Goal: Task Accomplishment & Management: Manage account settings

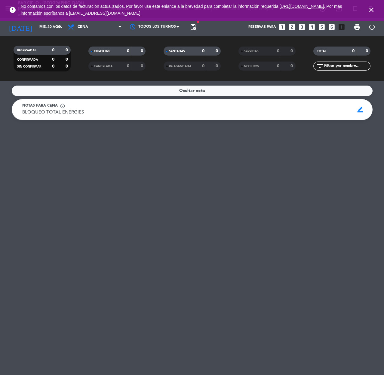
click at [39, 27] on input "mié. 20 ago." at bounding box center [59, 27] width 47 height 10
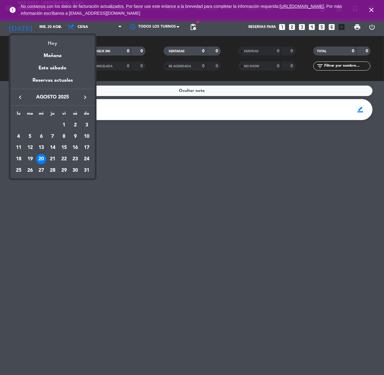
click at [52, 43] on div "Hoy" at bounding box center [53, 41] width 84 height 12
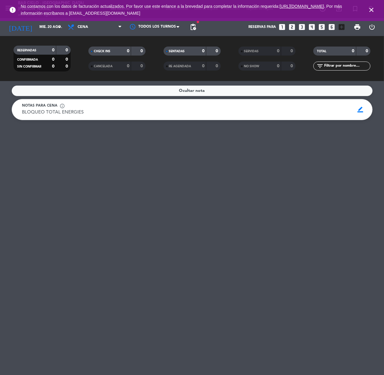
type input "mié. 13 ago."
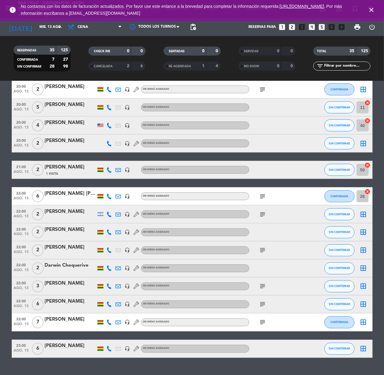
scroll to position [436, 0]
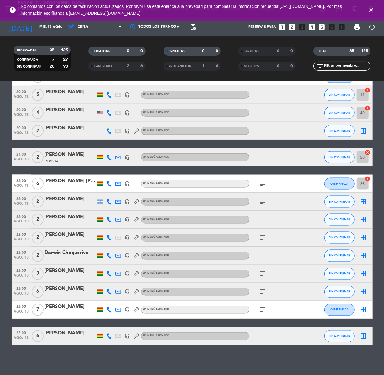
click at [108, 238] on icon at bounding box center [109, 237] width 5 height 5
click at [103, 229] on span "Copiar" at bounding box center [106, 227] width 13 height 6
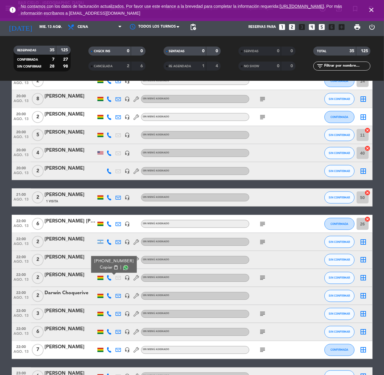
click at [63, 275] on div "[PERSON_NAME]" at bounding box center [70, 275] width 51 height 8
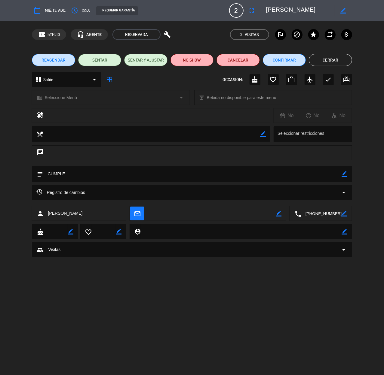
click at [65, 59] on button "REAGENDAR" at bounding box center [53, 60] width 43 height 12
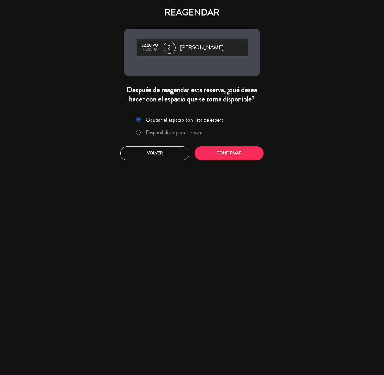
click at [160, 131] on label "Disponibilizar para reserva" at bounding box center [173, 132] width 55 height 5
click at [229, 149] on button "Confirmar" at bounding box center [228, 153] width 69 height 14
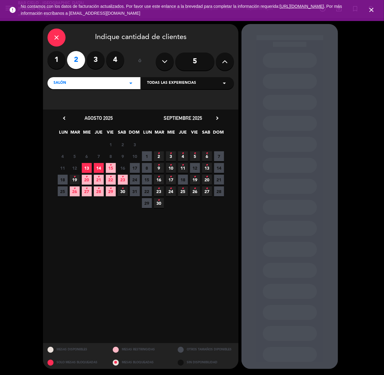
click at [98, 169] on span "14" at bounding box center [99, 168] width 10 height 10
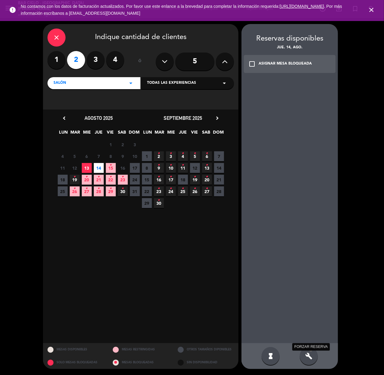
click at [305, 359] on icon "build" at bounding box center [308, 356] width 7 height 7
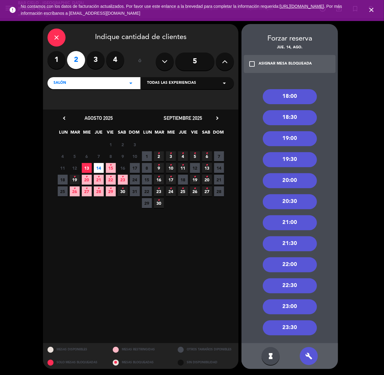
click at [58, 39] on icon "close" at bounding box center [56, 37] width 7 height 7
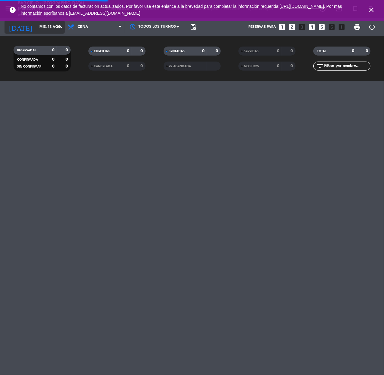
click at [42, 28] on input "mié. 13 ago." at bounding box center [59, 27] width 47 height 10
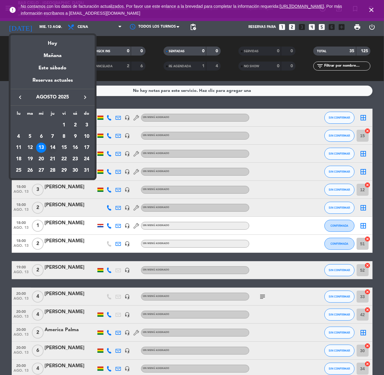
click at [54, 147] on div "14" at bounding box center [52, 148] width 10 height 10
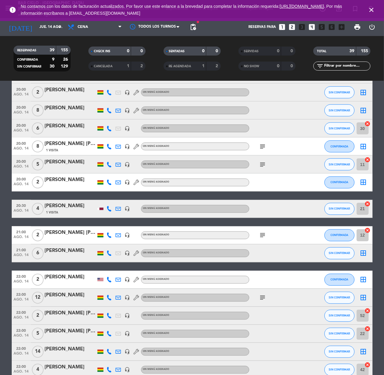
scroll to position [541, 0]
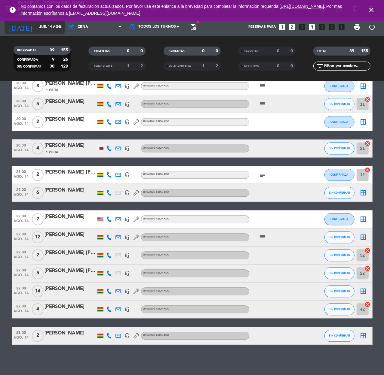
click at [49, 28] on input "jue. 14 ago." at bounding box center [59, 27] width 47 height 10
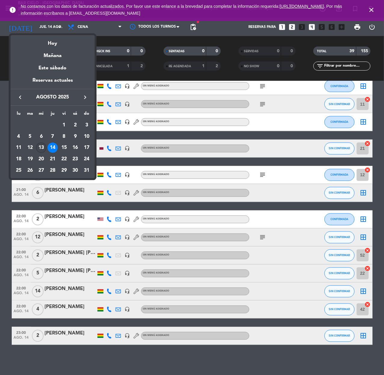
click at [41, 147] on div "13" at bounding box center [41, 148] width 10 height 10
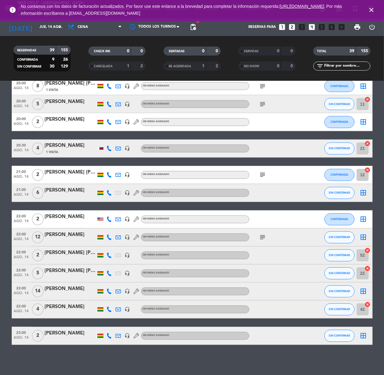
type input "mié. 13 ago."
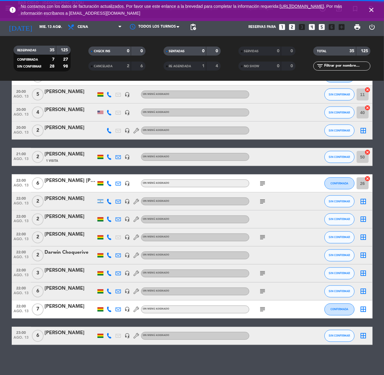
scroll to position [436, 0]
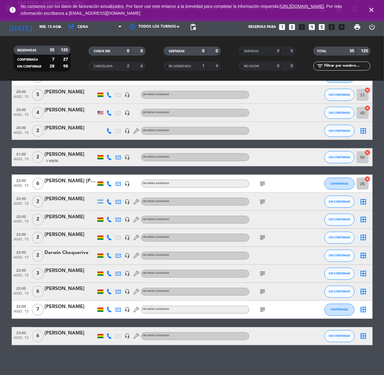
click at [68, 232] on div "[PERSON_NAME]" at bounding box center [70, 235] width 51 height 8
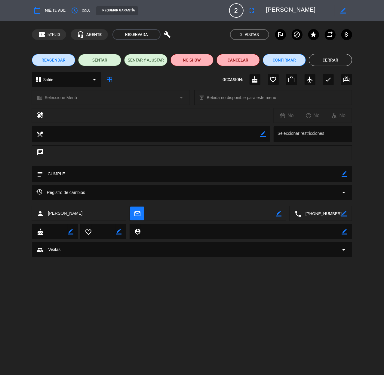
click at [60, 59] on span "REAGENDAR" at bounding box center [53, 60] width 24 height 6
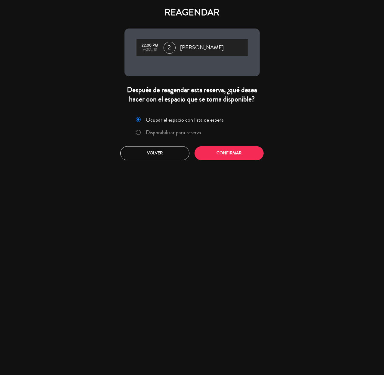
drag, startPoint x: 157, startPoint y: 130, endPoint x: 176, endPoint y: 137, distance: 20.2
click at [157, 130] on label "Disponibilizar para reserva" at bounding box center [173, 132] width 55 height 5
click at [212, 148] on button "Confirmar" at bounding box center [228, 153] width 69 height 14
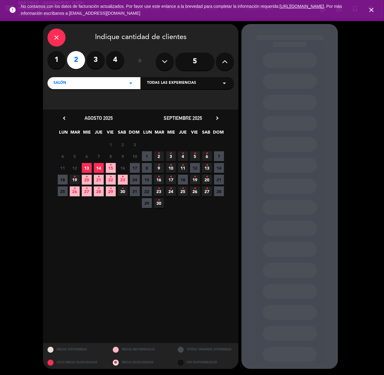
drag, startPoint x: 99, startPoint y: 166, endPoint x: 93, endPoint y: 162, distance: 7.5
click at [99, 165] on span "14" at bounding box center [99, 168] width 10 height 10
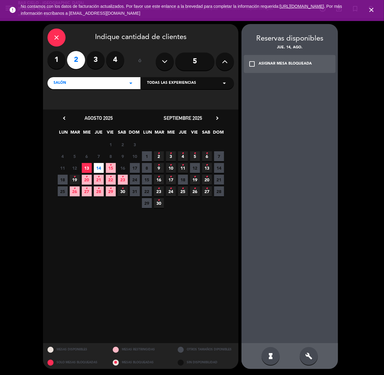
click at [308, 348] on div "build" at bounding box center [308, 356] width 18 height 18
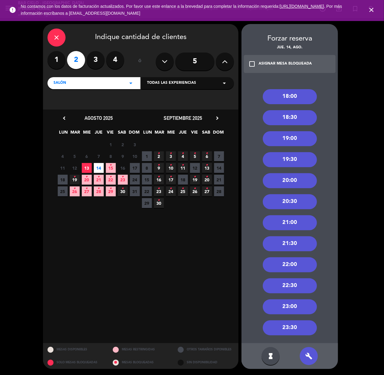
click at [288, 262] on div "22:00" at bounding box center [289, 264] width 54 height 15
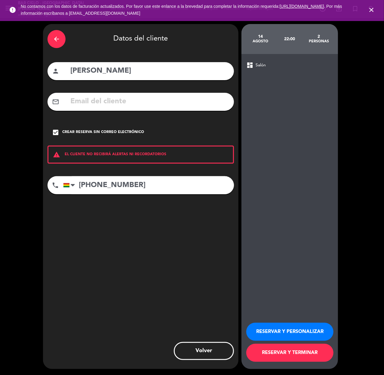
drag, startPoint x: 307, startPoint y: 329, endPoint x: 291, endPoint y: 320, distance: 18.1
click at [303, 326] on button "RESERVAR Y PERSONALIZAR" at bounding box center [289, 332] width 87 height 18
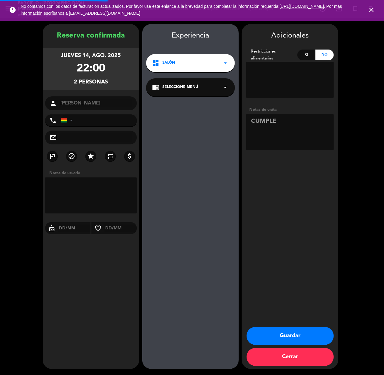
type input "[PHONE_NUMBER]"
click at [309, 335] on button "Guardar" at bounding box center [289, 336] width 87 height 18
